Goal: Transaction & Acquisition: Purchase product/service

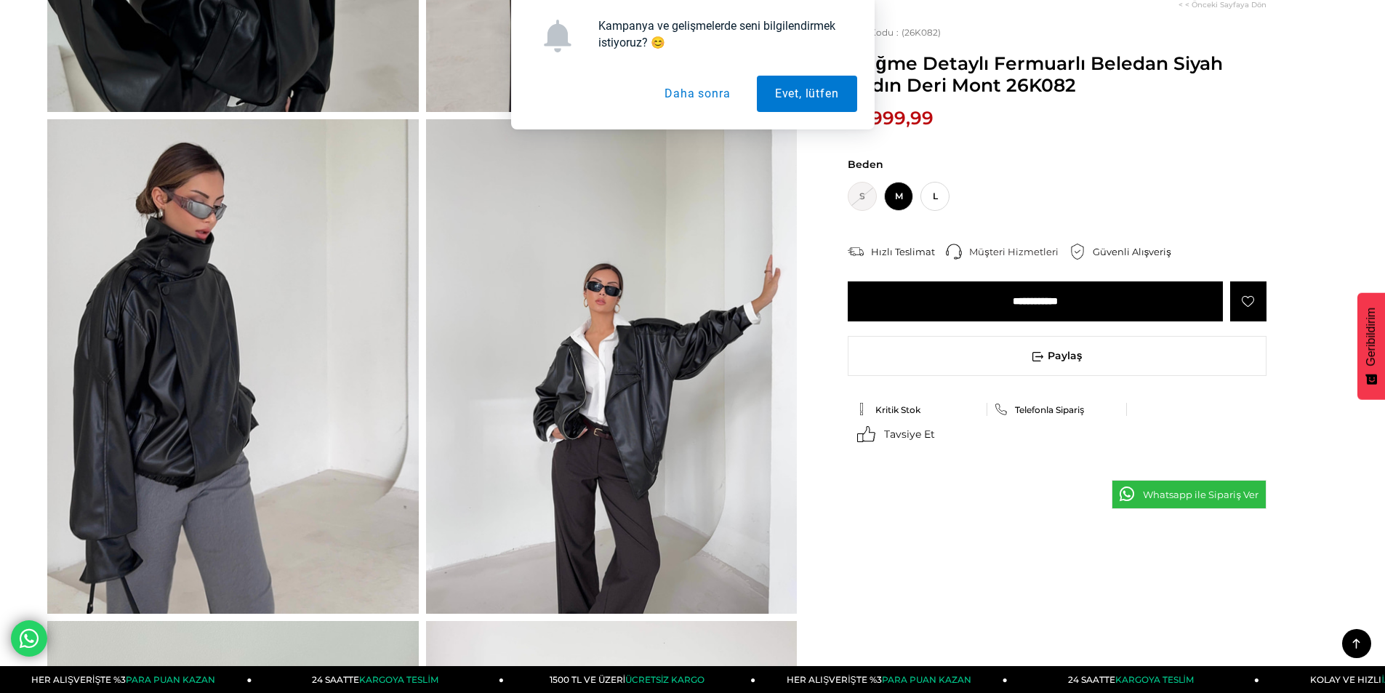
scroll to position [436, 0]
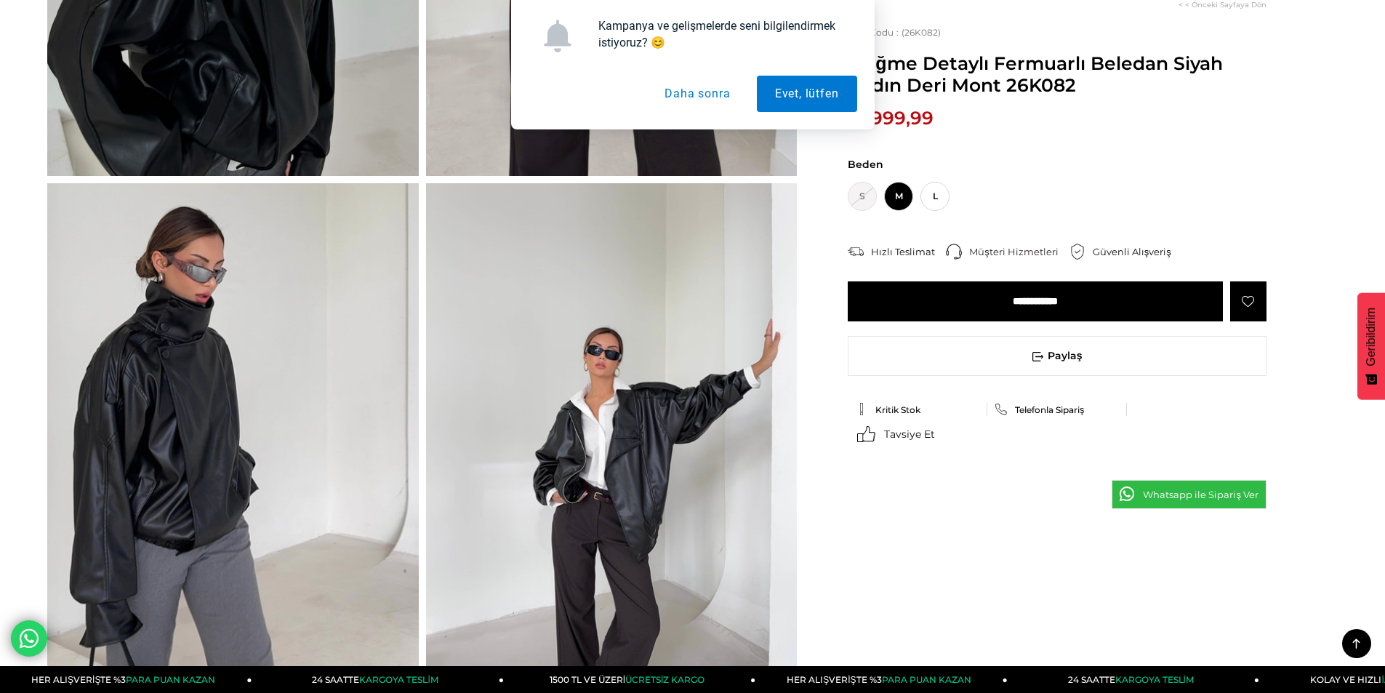
click at [704, 101] on button "Daha sonra" at bounding box center [697, 94] width 102 height 36
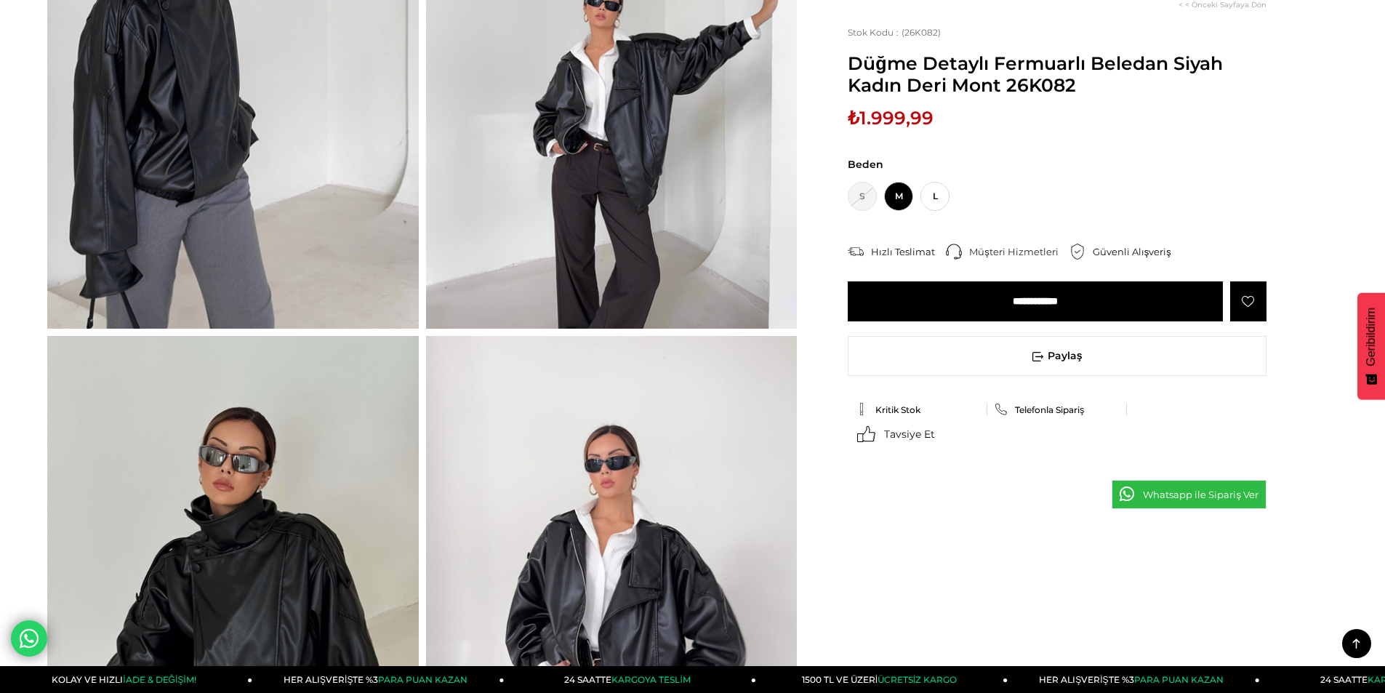
scroll to position [872, 0]
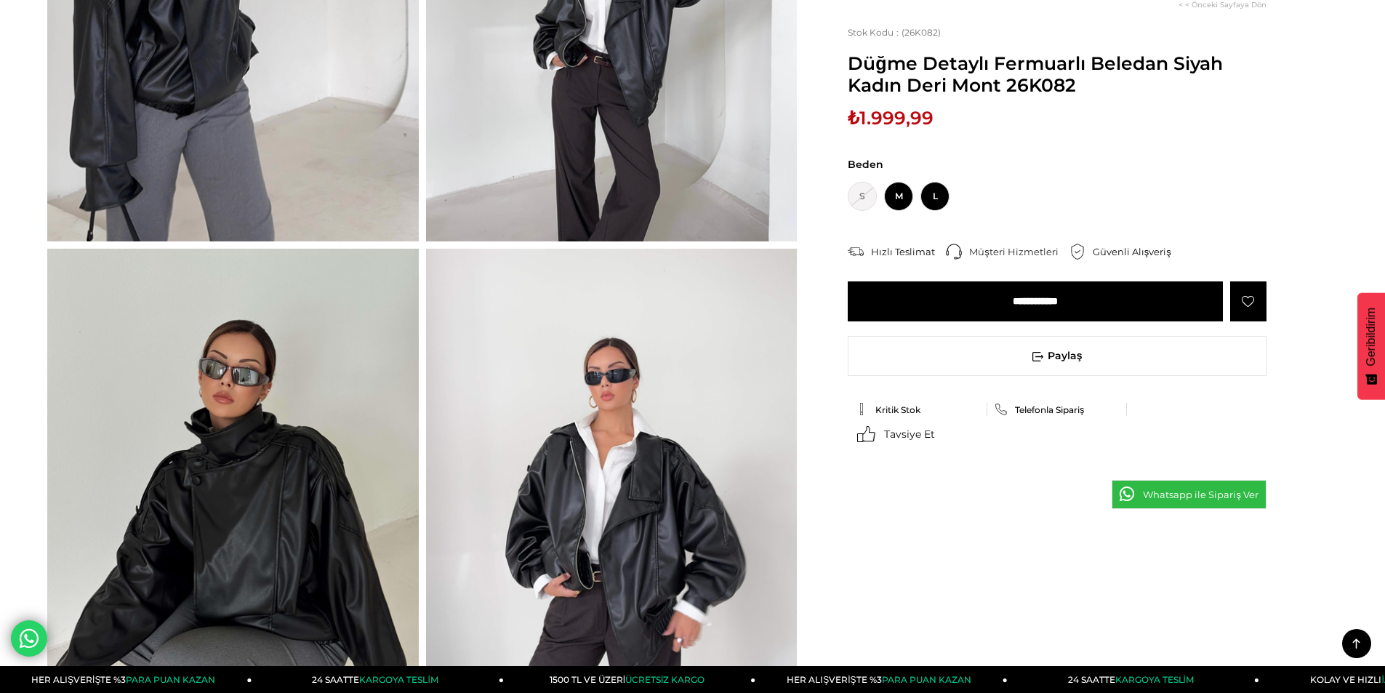
click at [928, 191] on span "L" at bounding box center [934, 196] width 29 height 29
click at [1024, 301] on input "**********" at bounding box center [1035, 301] width 375 height 40
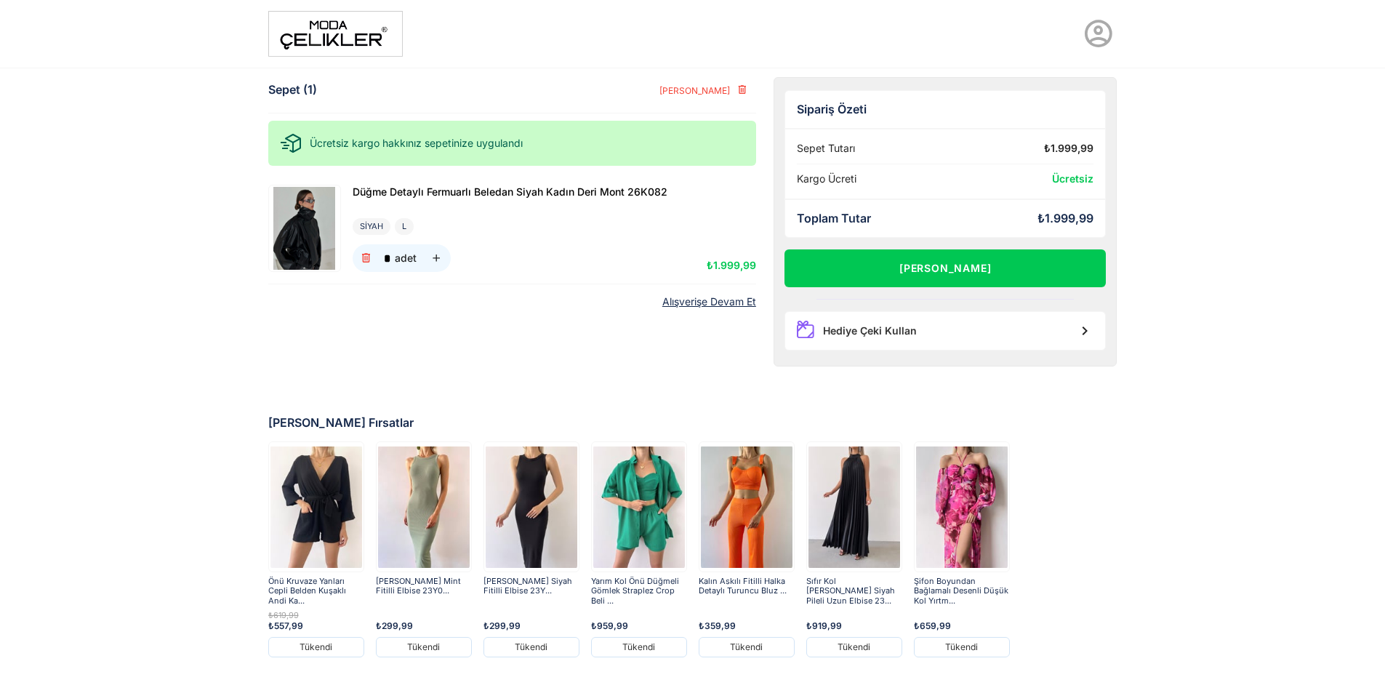
click at [345, 26] on img at bounding box center [335, 34] width 134 height 46
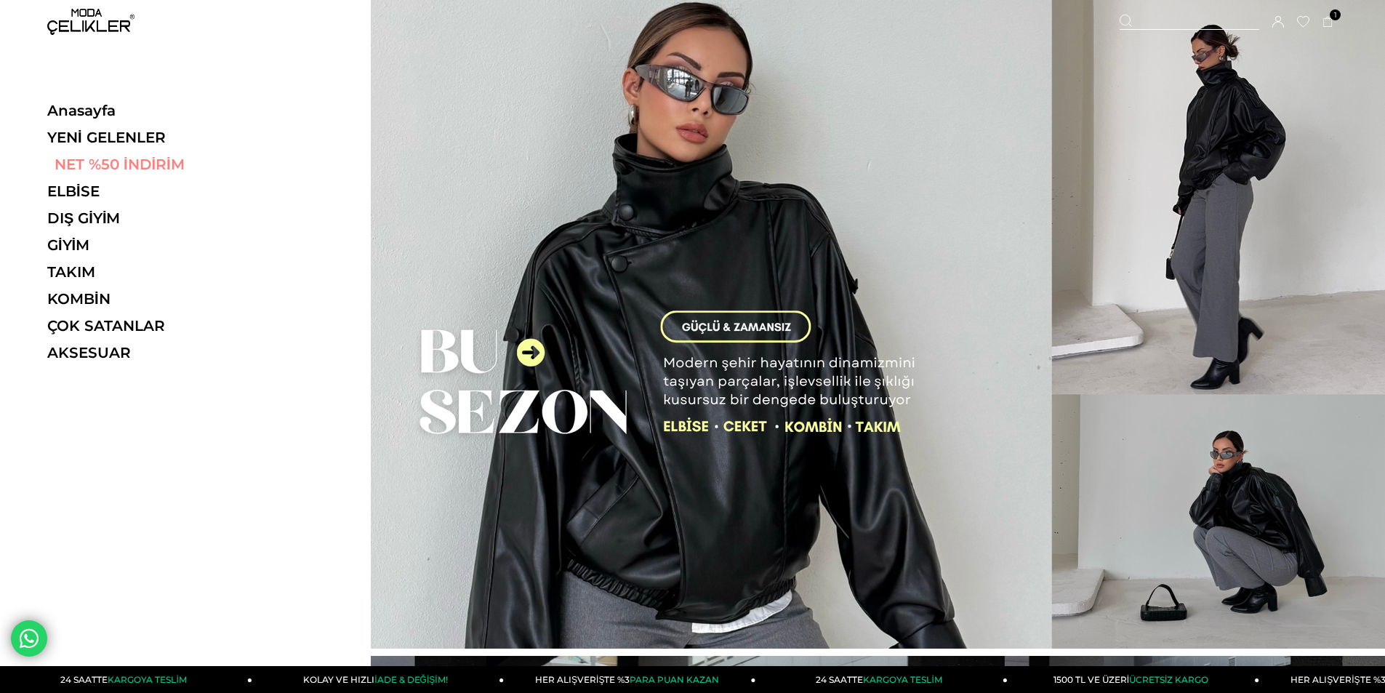
click at [148, 162] on link "NET %50 İNDİRİM" at bounding box center [147, 164] width 200 height 17
click at [106, 137] on link "YENİ GELENLER" at bounding box center [147, 137] width 200 height 17
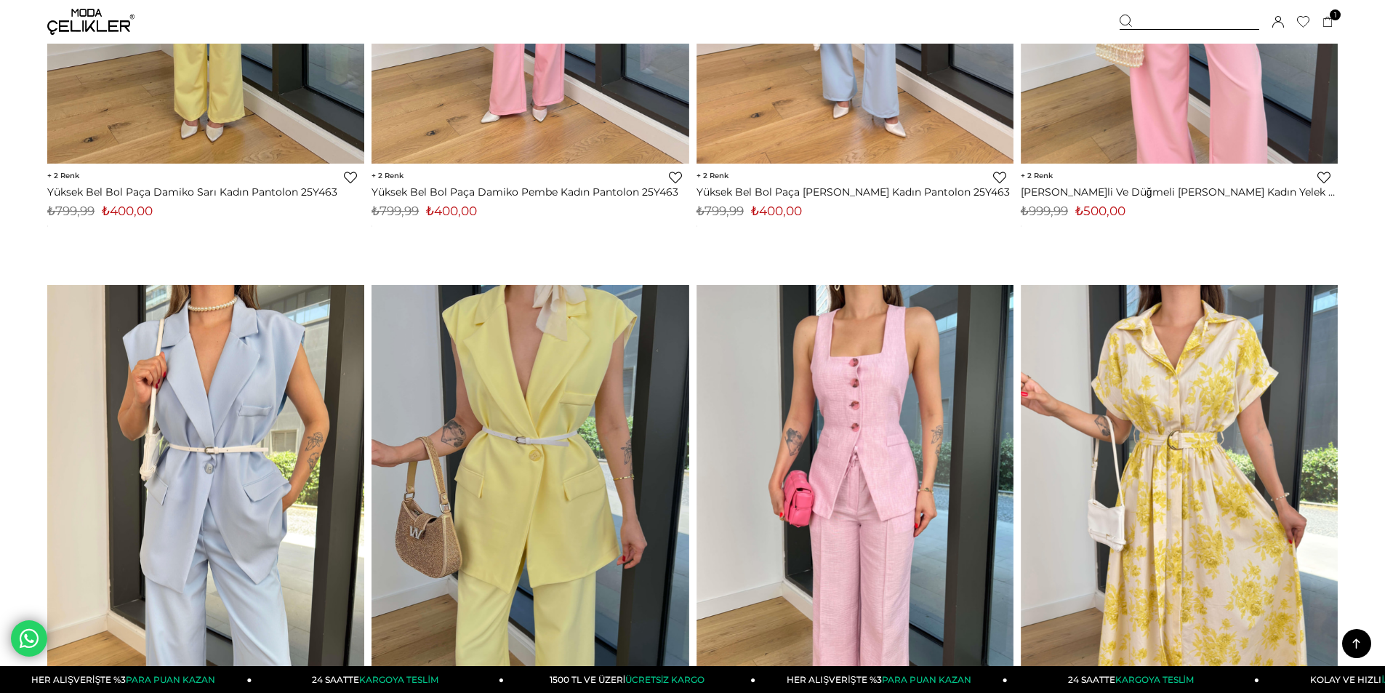
scroll to position [8432, 0]
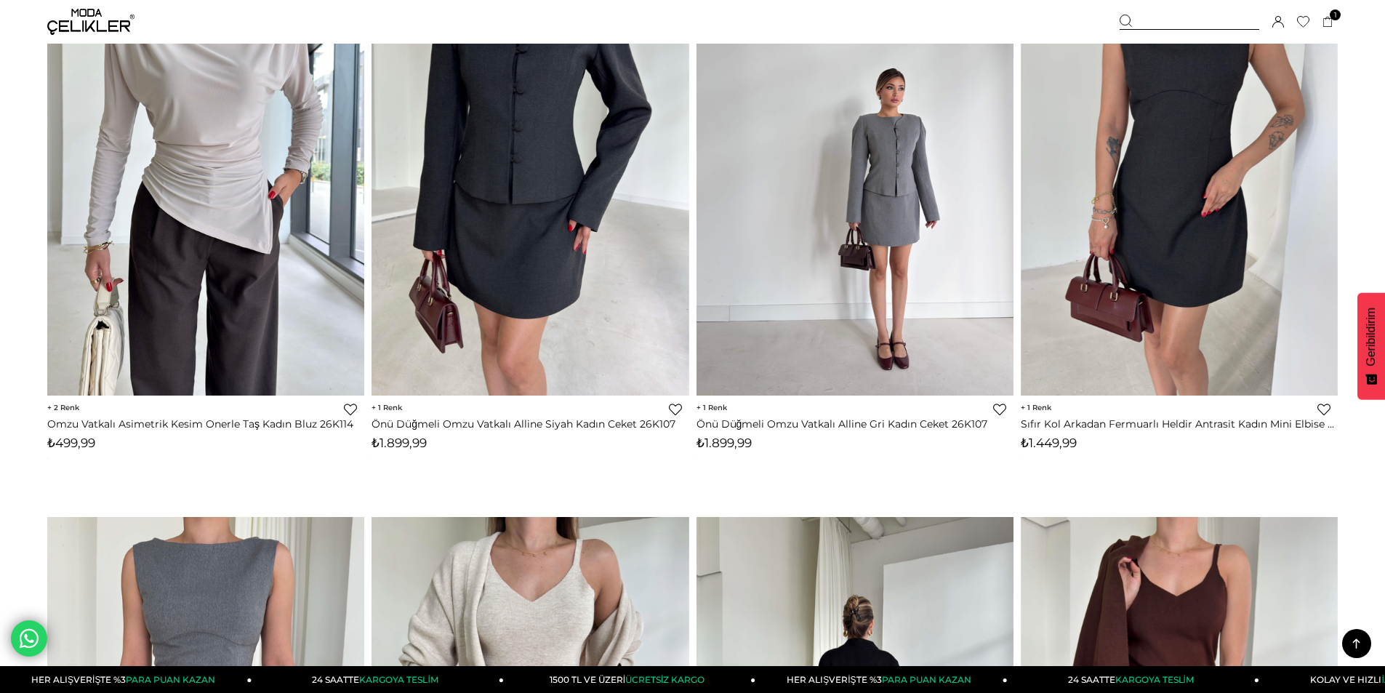
scroll to position [2253, 0]
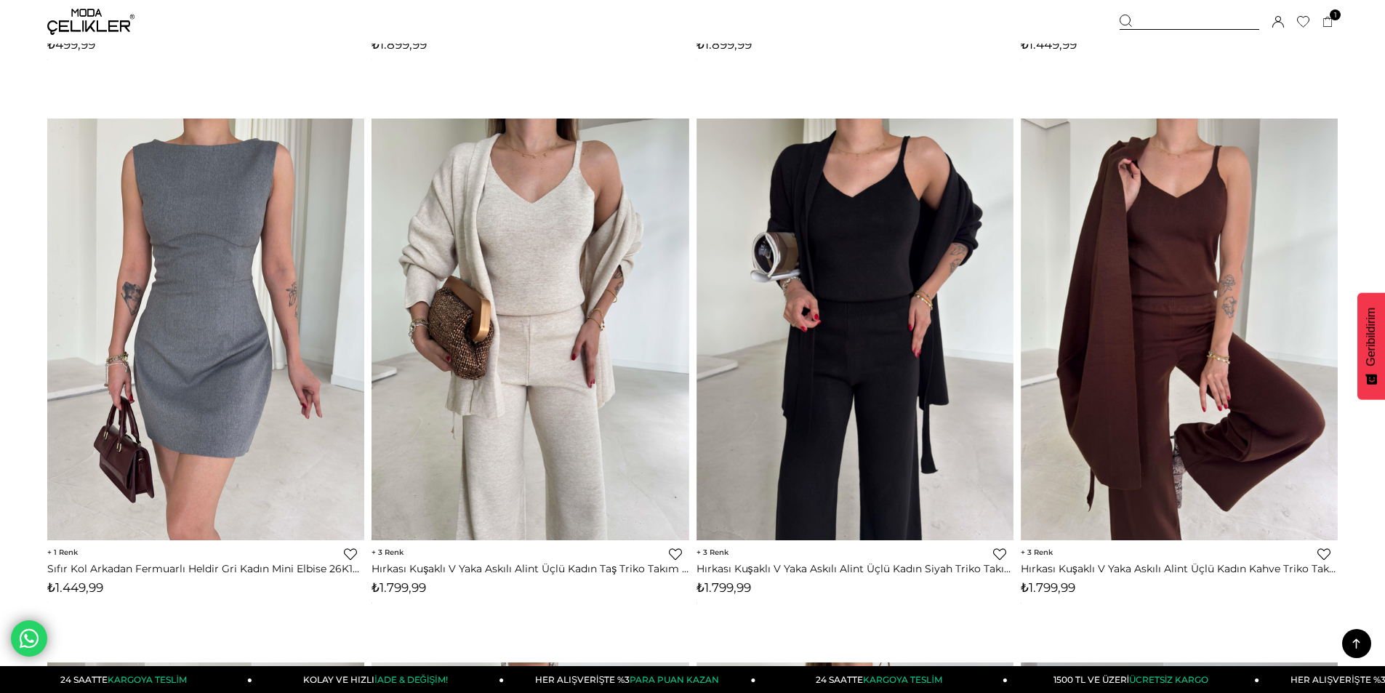
click at [771, 385] on img at bounding box center [854, 329] width 317 height 422
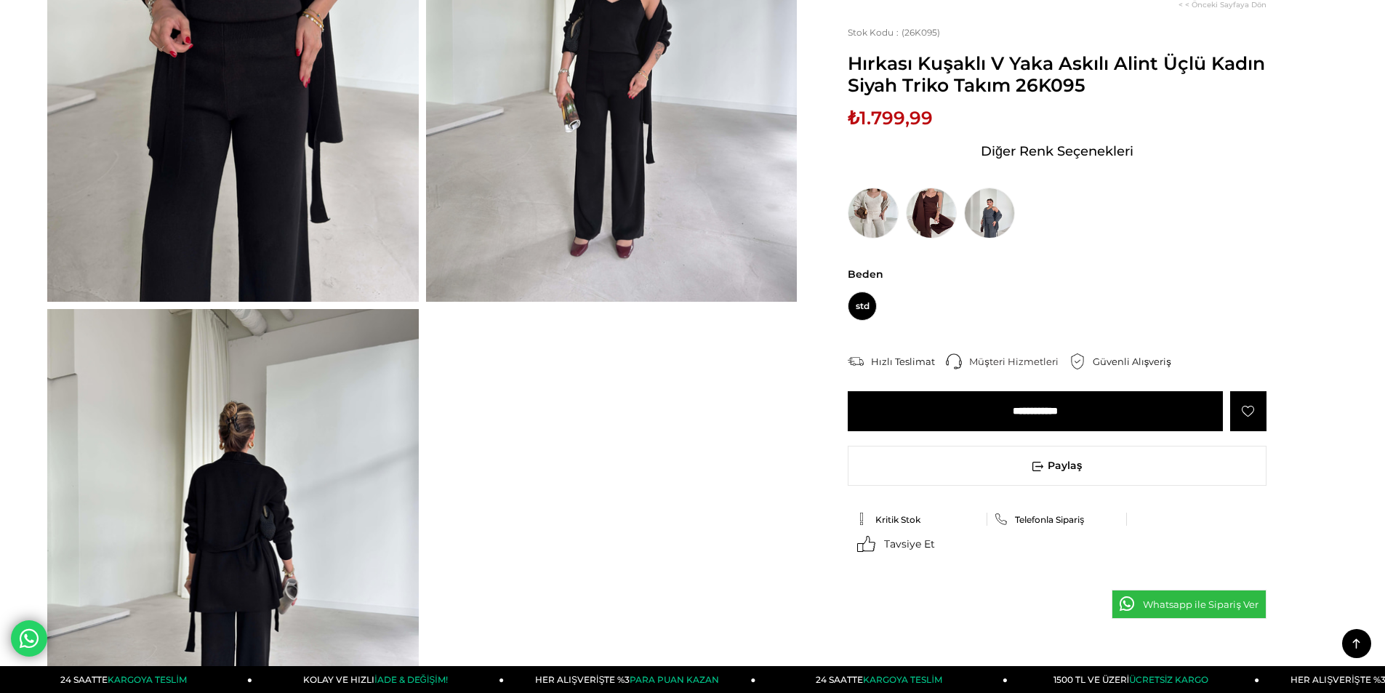
scroll to position [436, 0]
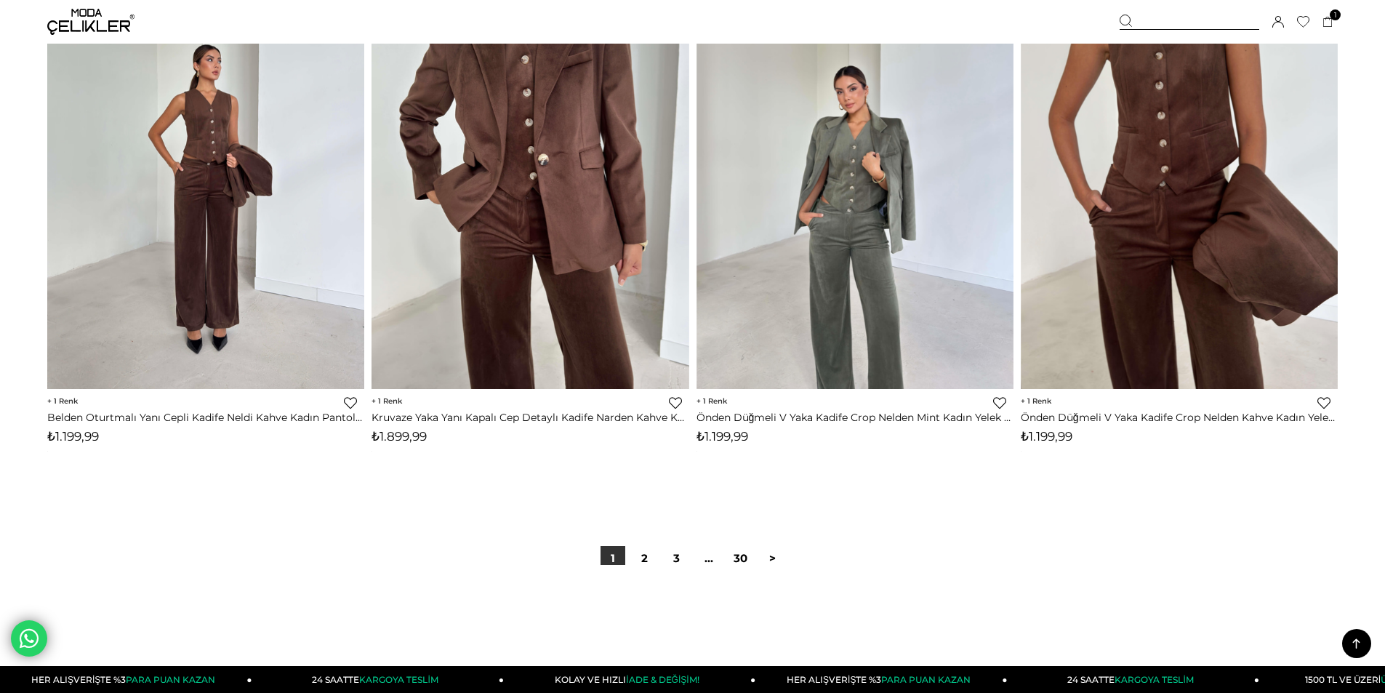
scroll to position [10486, 0]
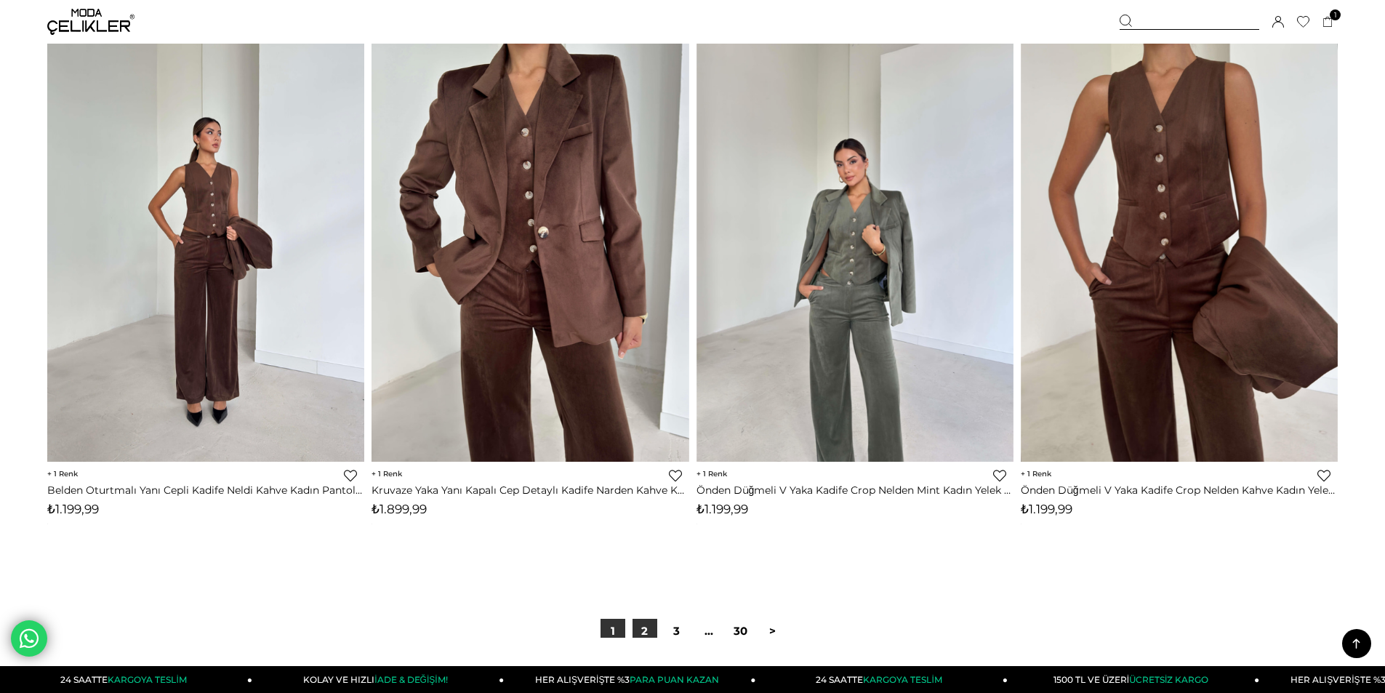
click at [644, 636] on link "2" at bounding box center [644, 631] width 25 height 25
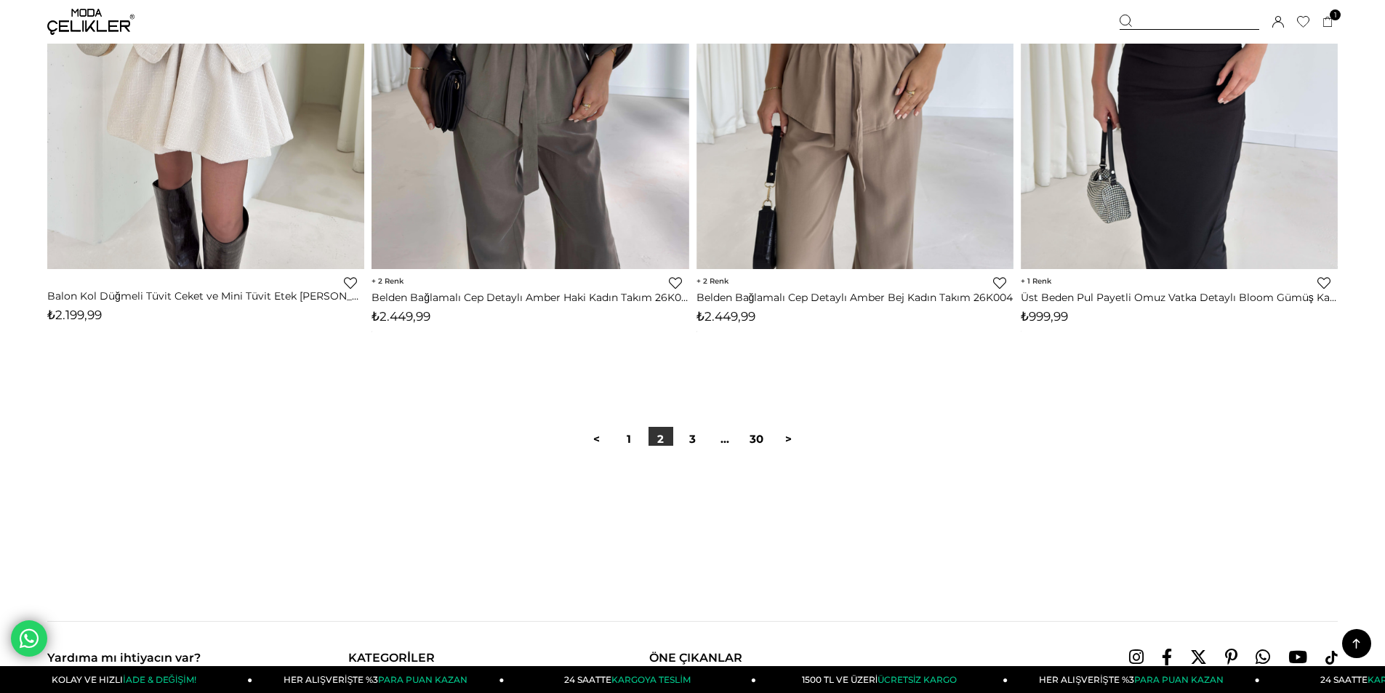
scroll to position [10686, 0]
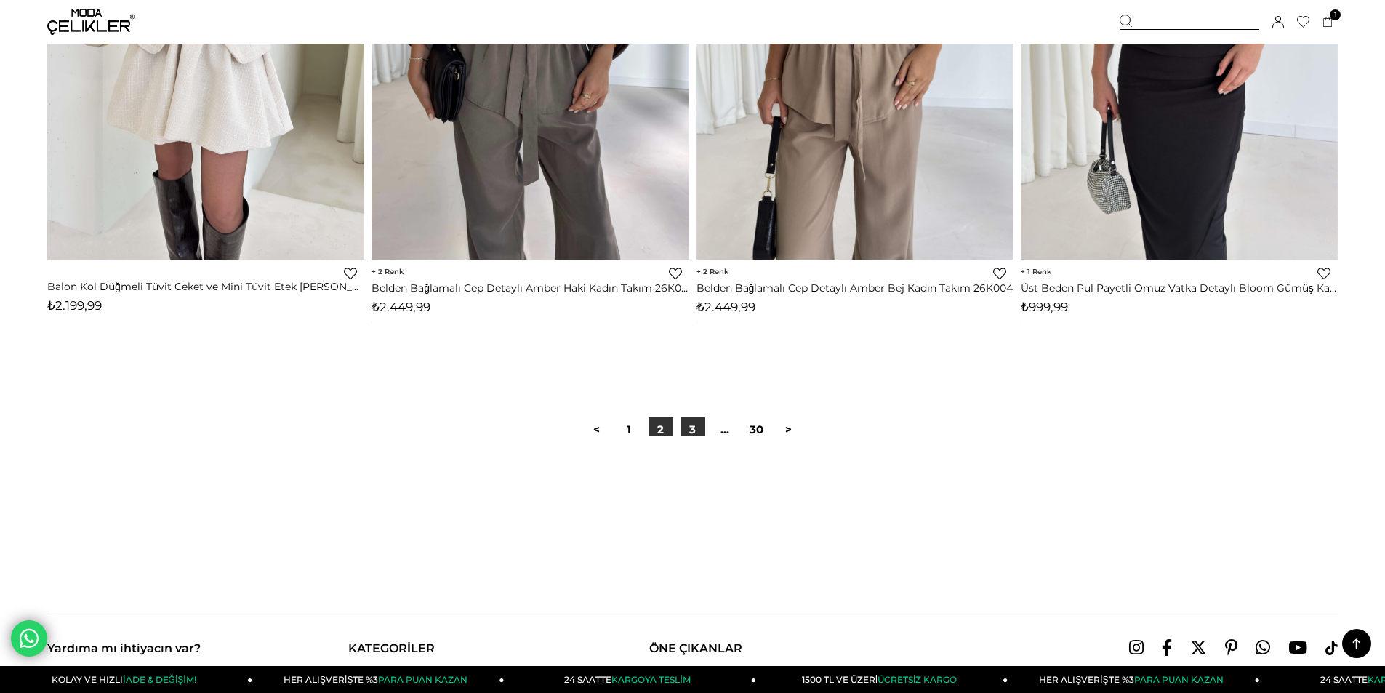
click at [688, 427] on link "3" at bounding box center [692, 429] width 25 height 25
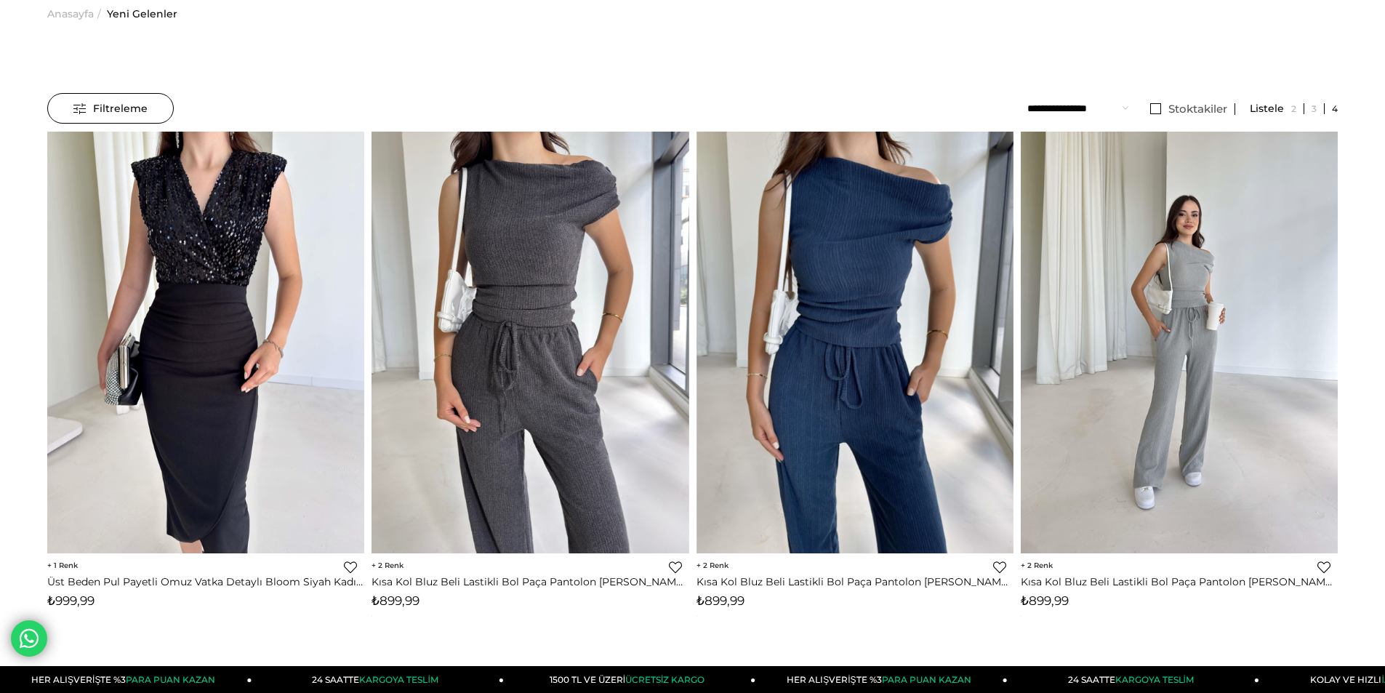
scroll to position [145, 0]
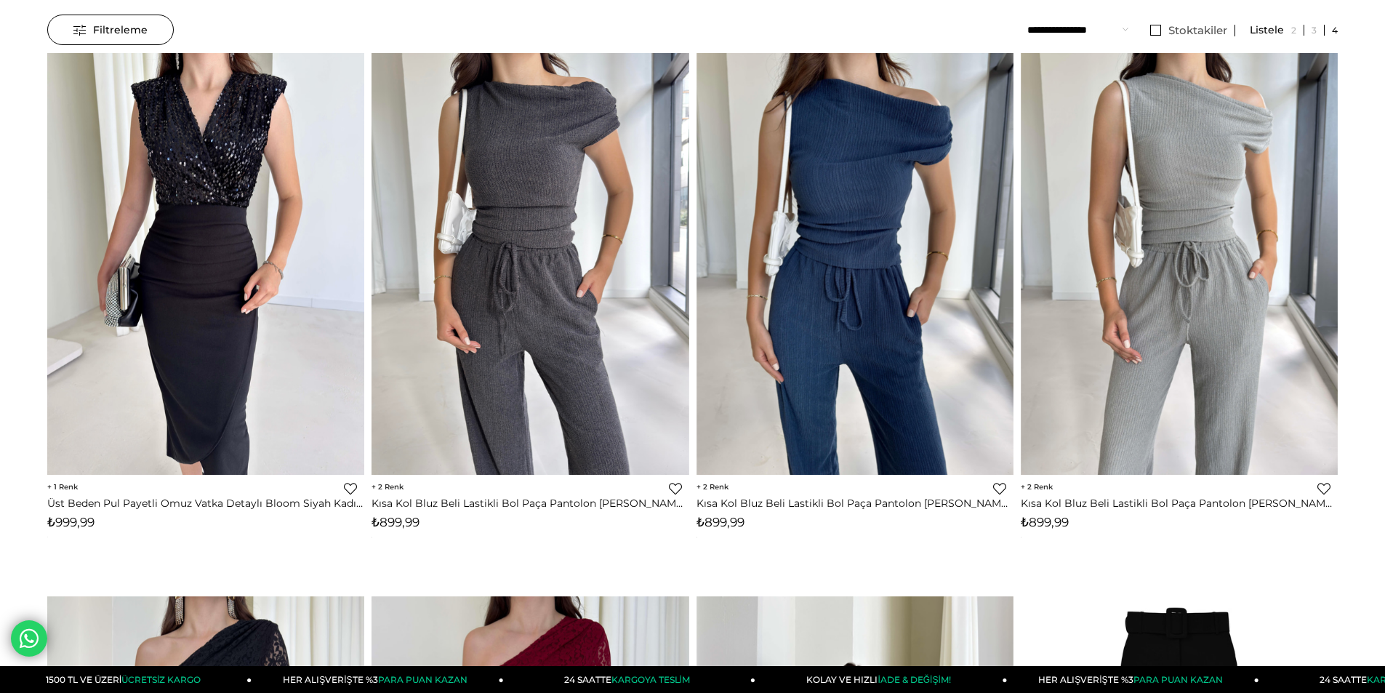
click at [1130, 504] on link "Kısa Kol Bluz Beli Lastikli Bol Paça Pantolon Eldar Kadın Mint Fitilli Takım 26…" at bounding box center [1179, 502] width 317 height 13
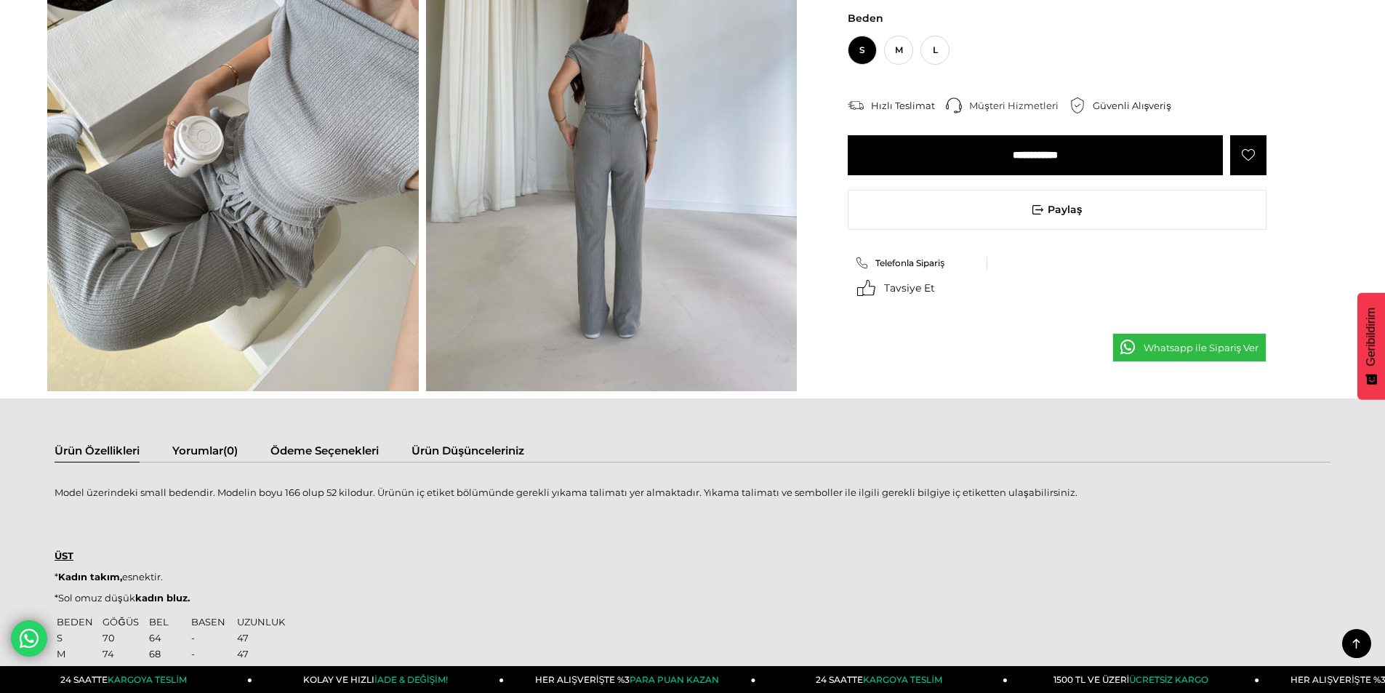
scroll to position [509, 0]
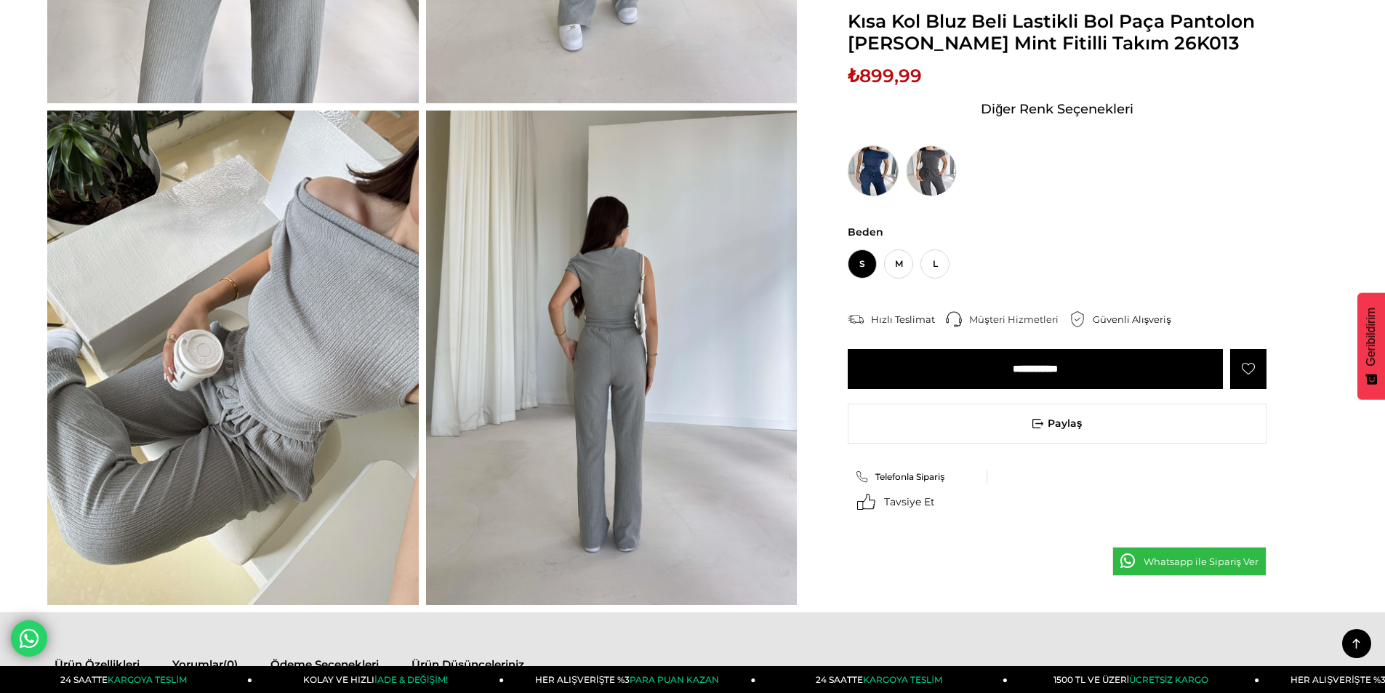
click at [868, 158] on img at bounding box center [873, 170] width 51 height 51
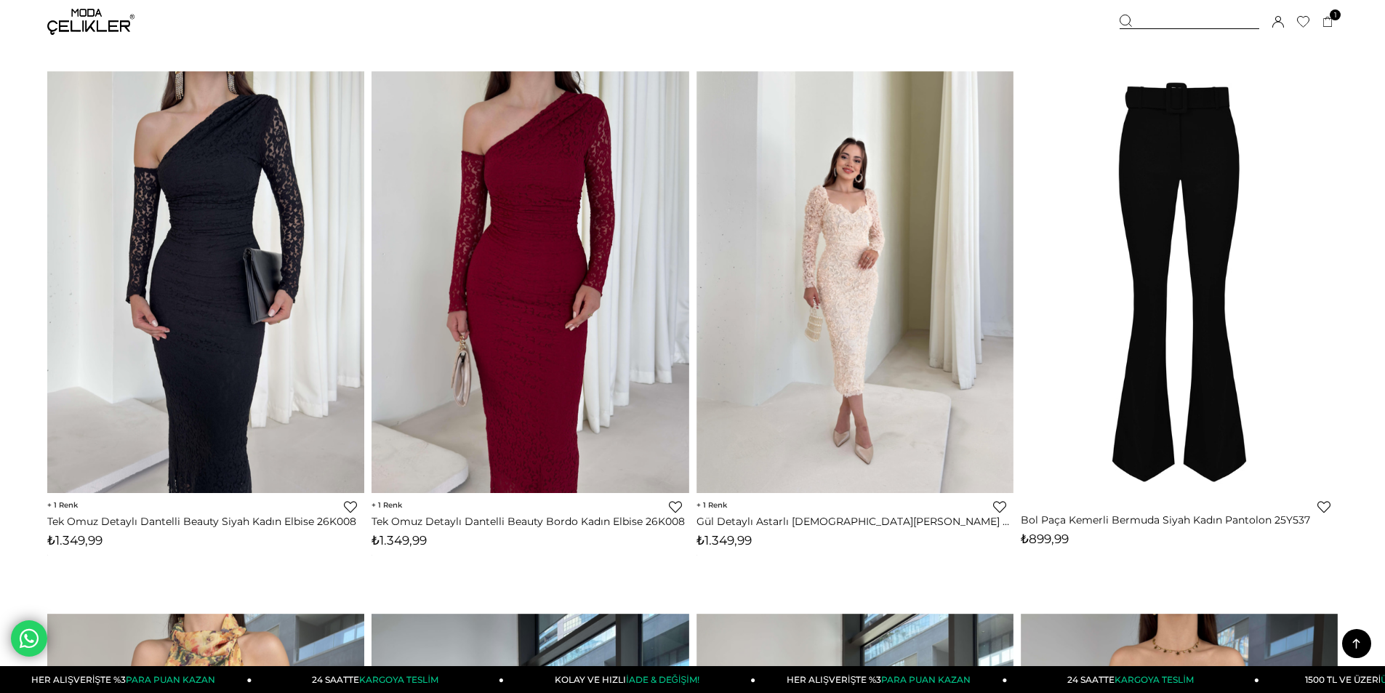
scroll to position [635, 0]
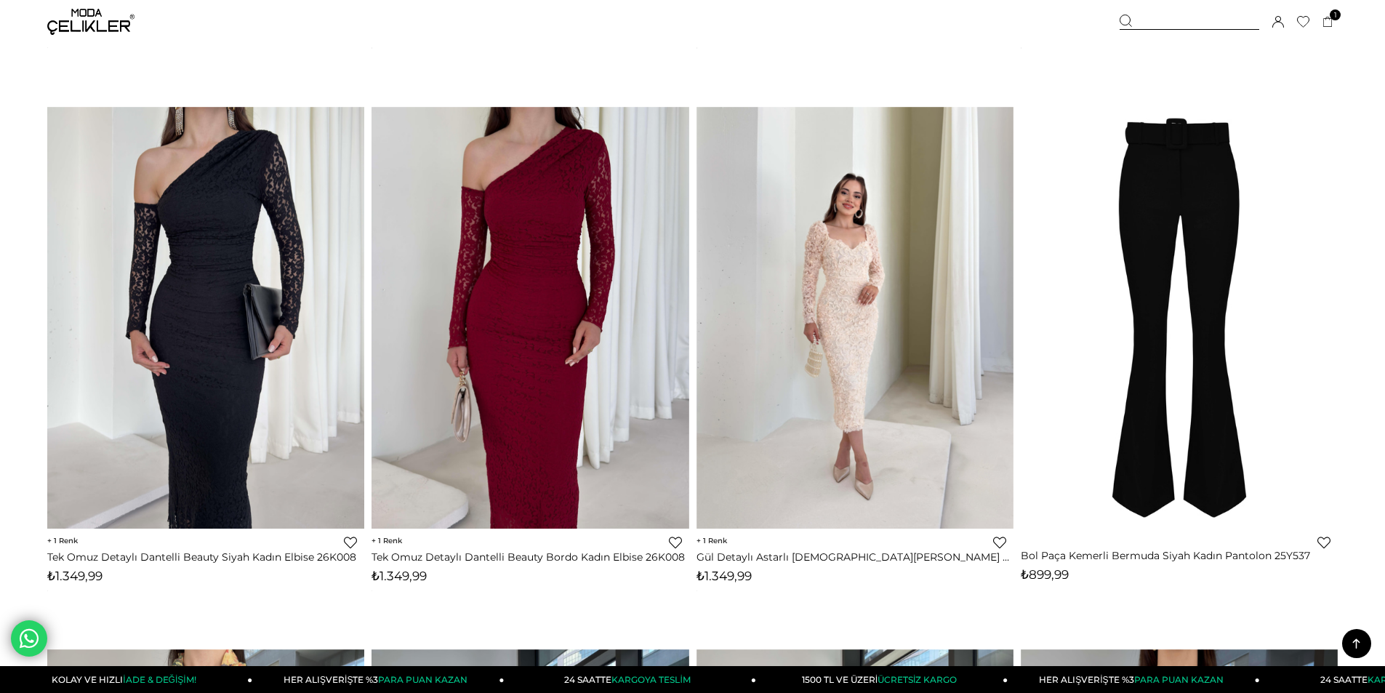
click at [1187, 342] on img at bounding box center [1179, 317] width 317 height 475
click at [1172, 315] on img at bounding box center [1179, 317] width 317 height 475
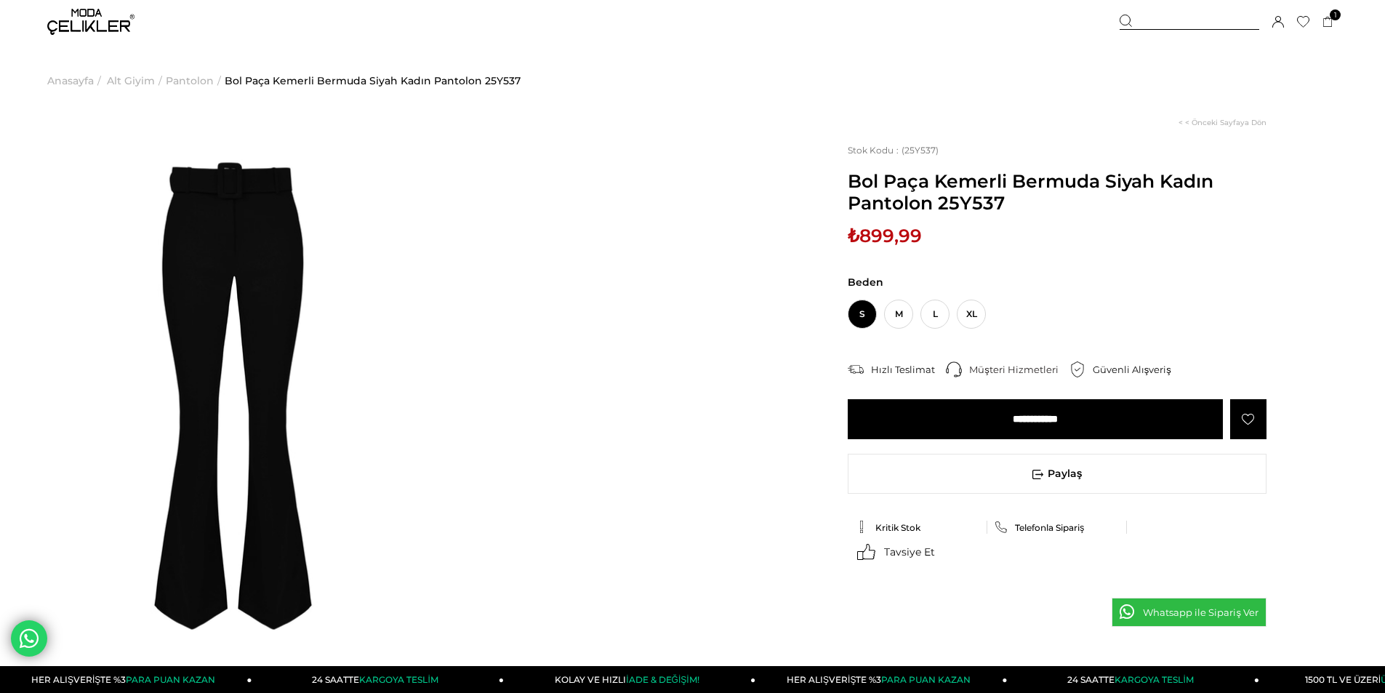
click at [518, 298] on div at bounding box center [422, 399] width 757 height 563
click at [457, 310] on div at bounding box center [422, 399] width 757 height 563
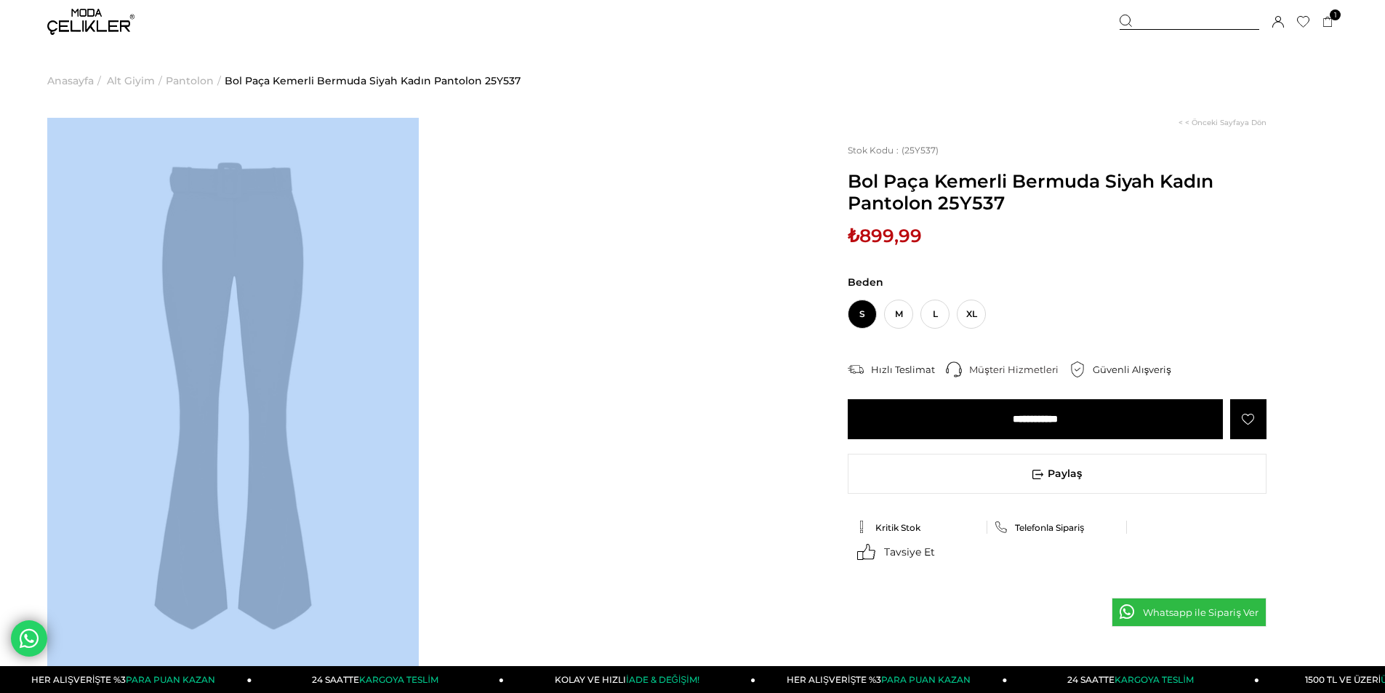
click at [457, 310] on div at bounding box center [422, 399] width 757 height 563
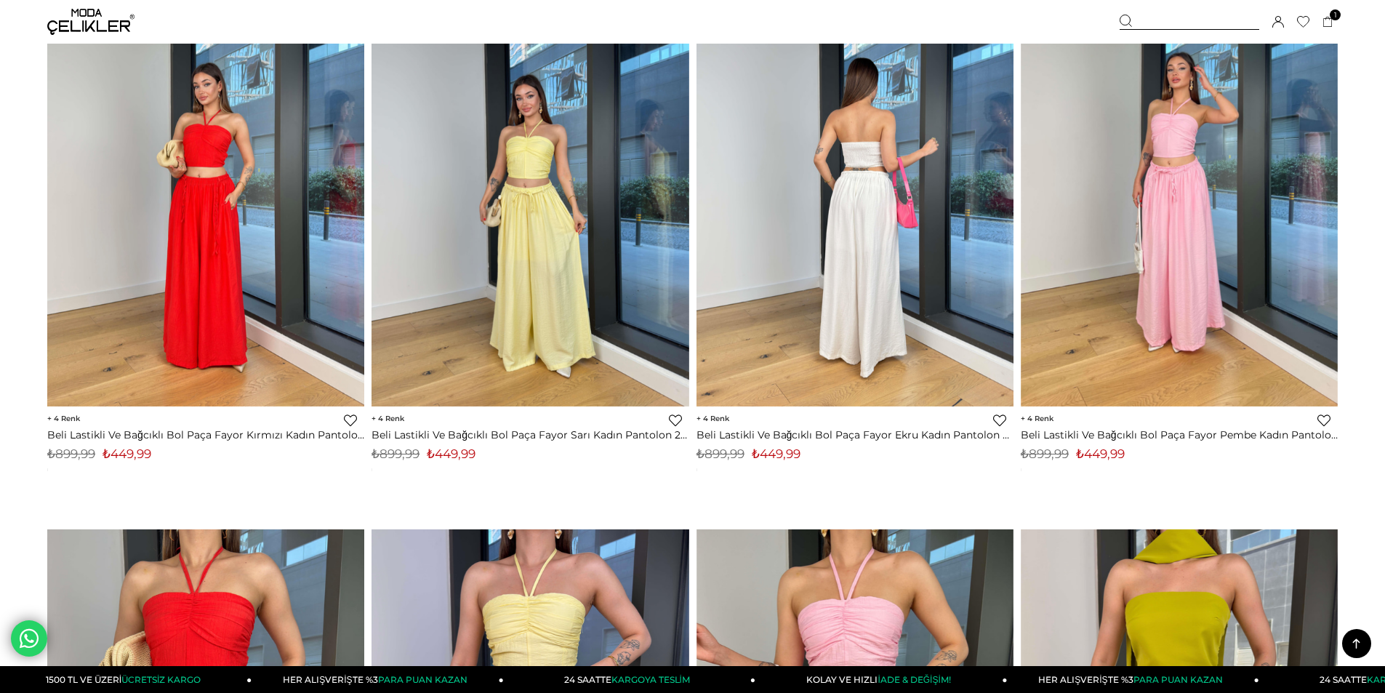
scroll to position [7138, 0]
